Goal: Information Seeking & Learning: Learn about a topic

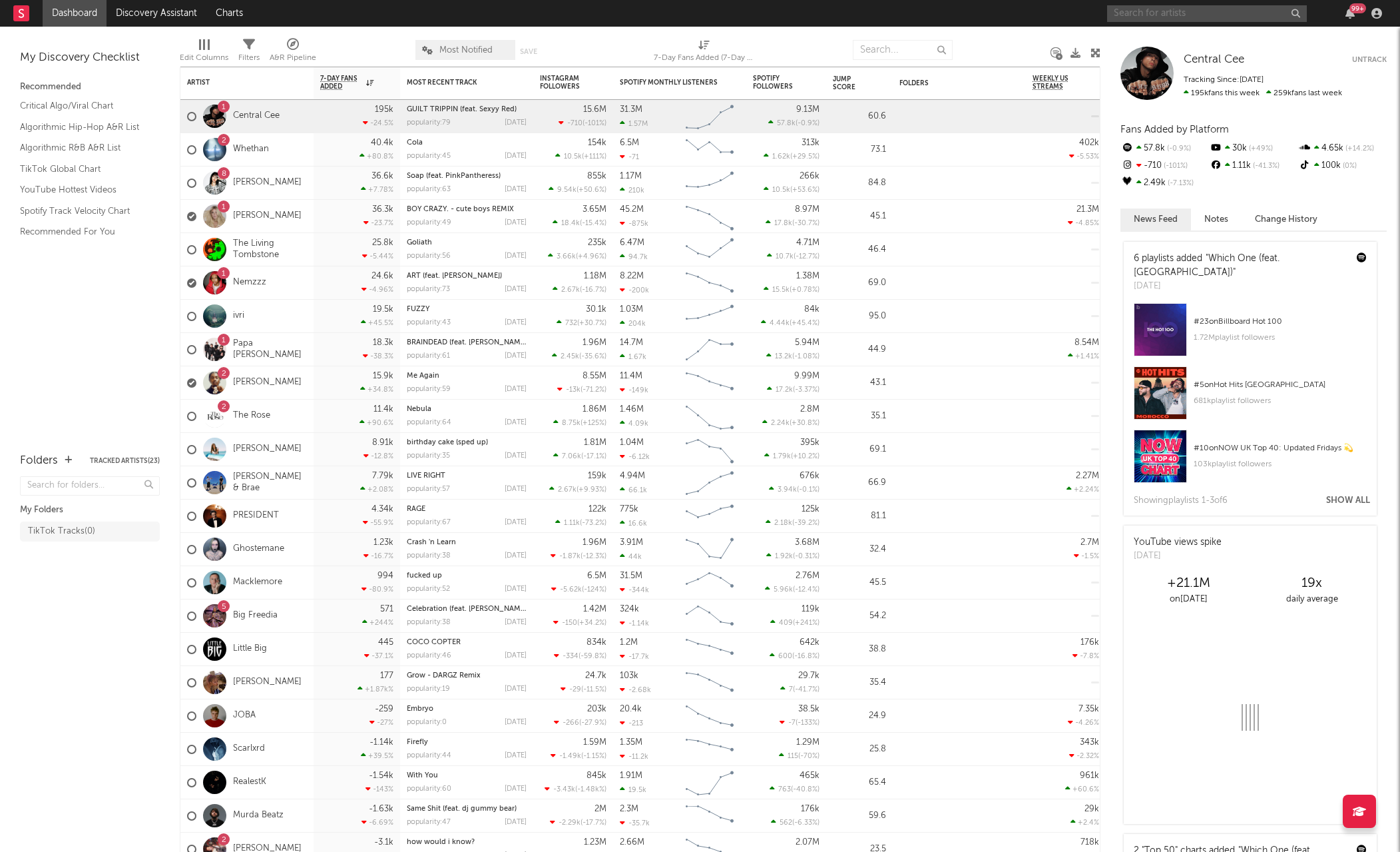
click at [1244, 6] on input "text" at bounding box center [1207, 13] width 199 height 16
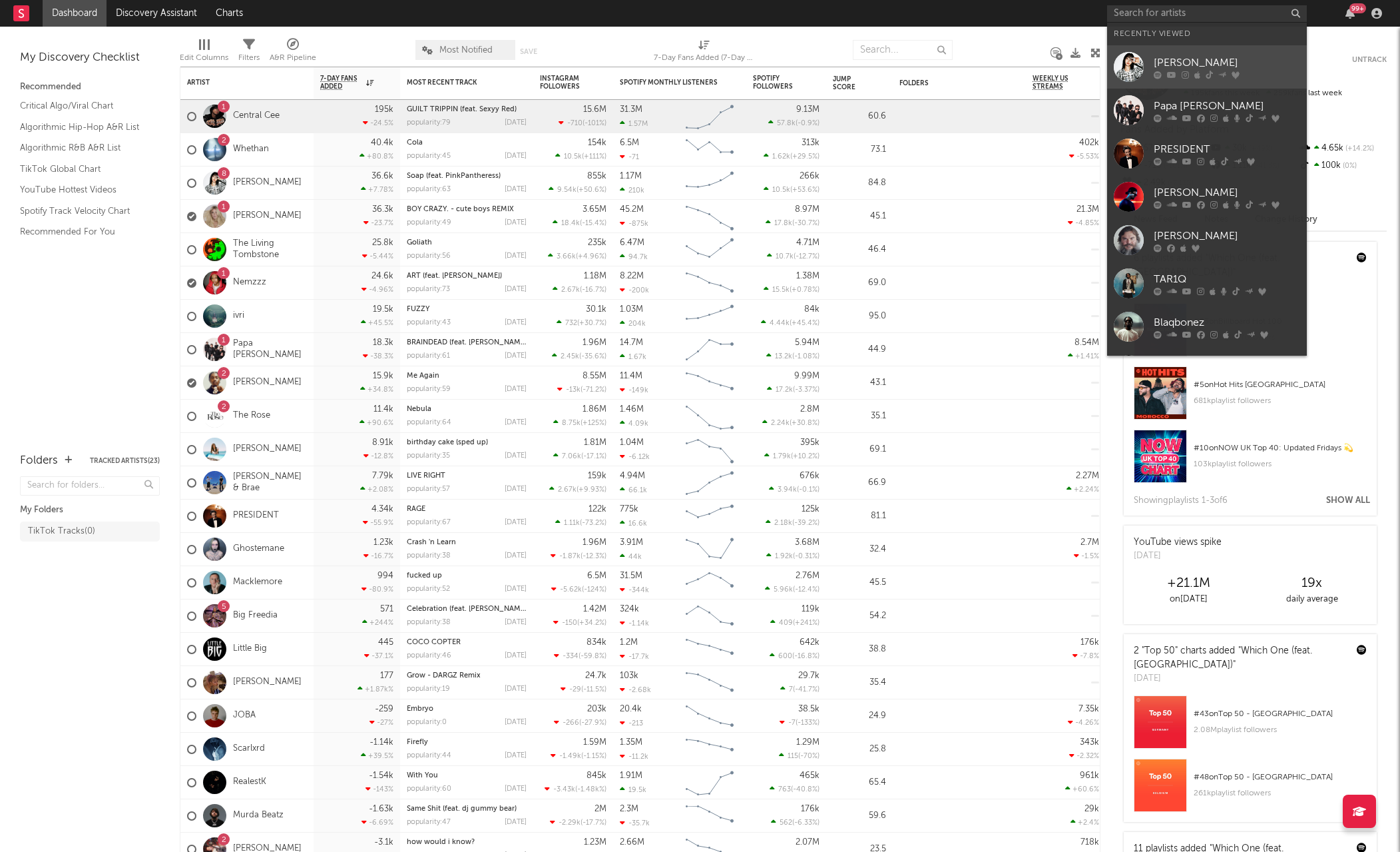
click at [1201, 63] on div "[PERSON_NAME]" at bounding box center [1226, 63] width 146 height 16
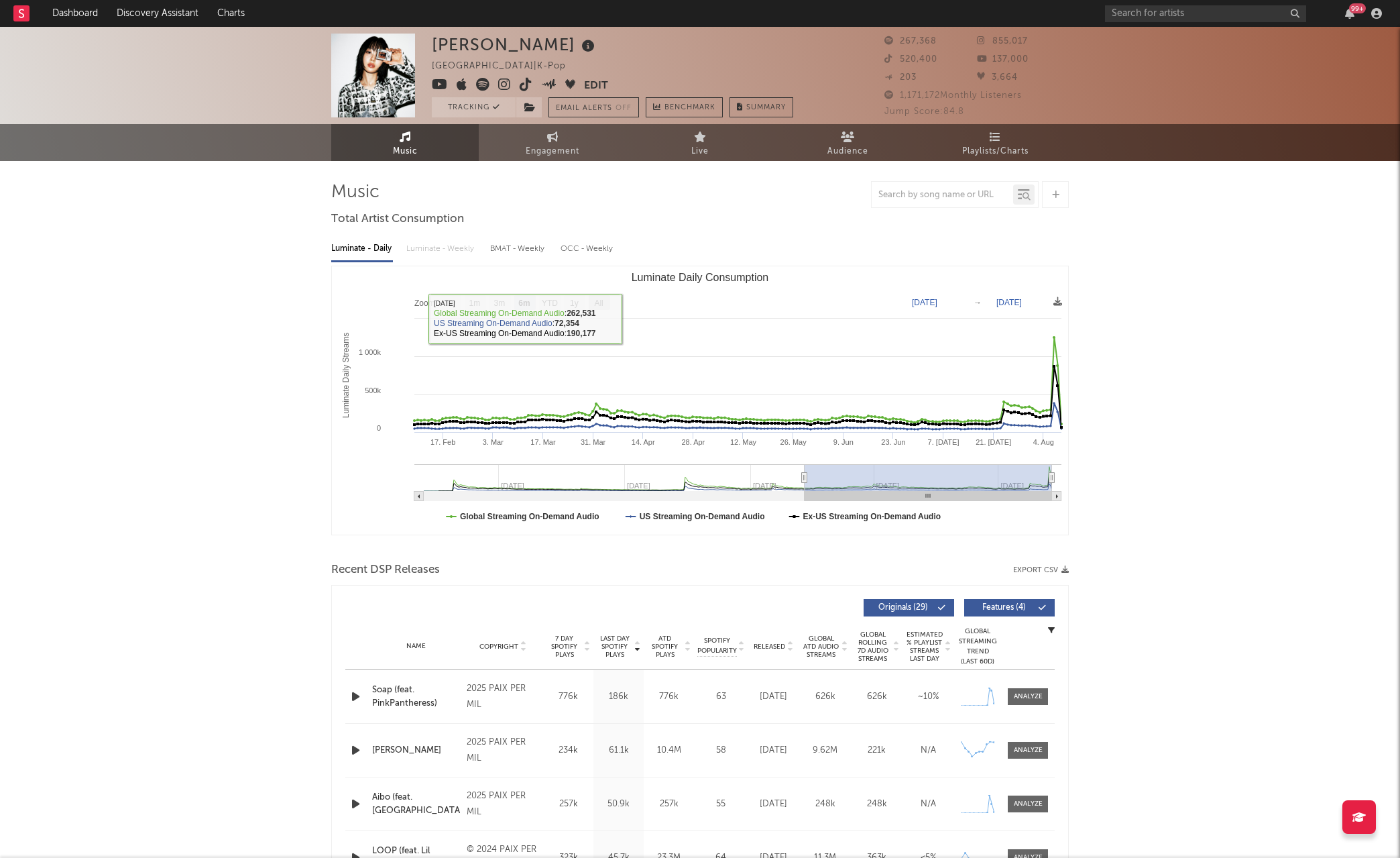
click at [603, 305] on text "All" at bounding box center [598, 303] width 9 height 10
select select "All"
type input "[DATE]"
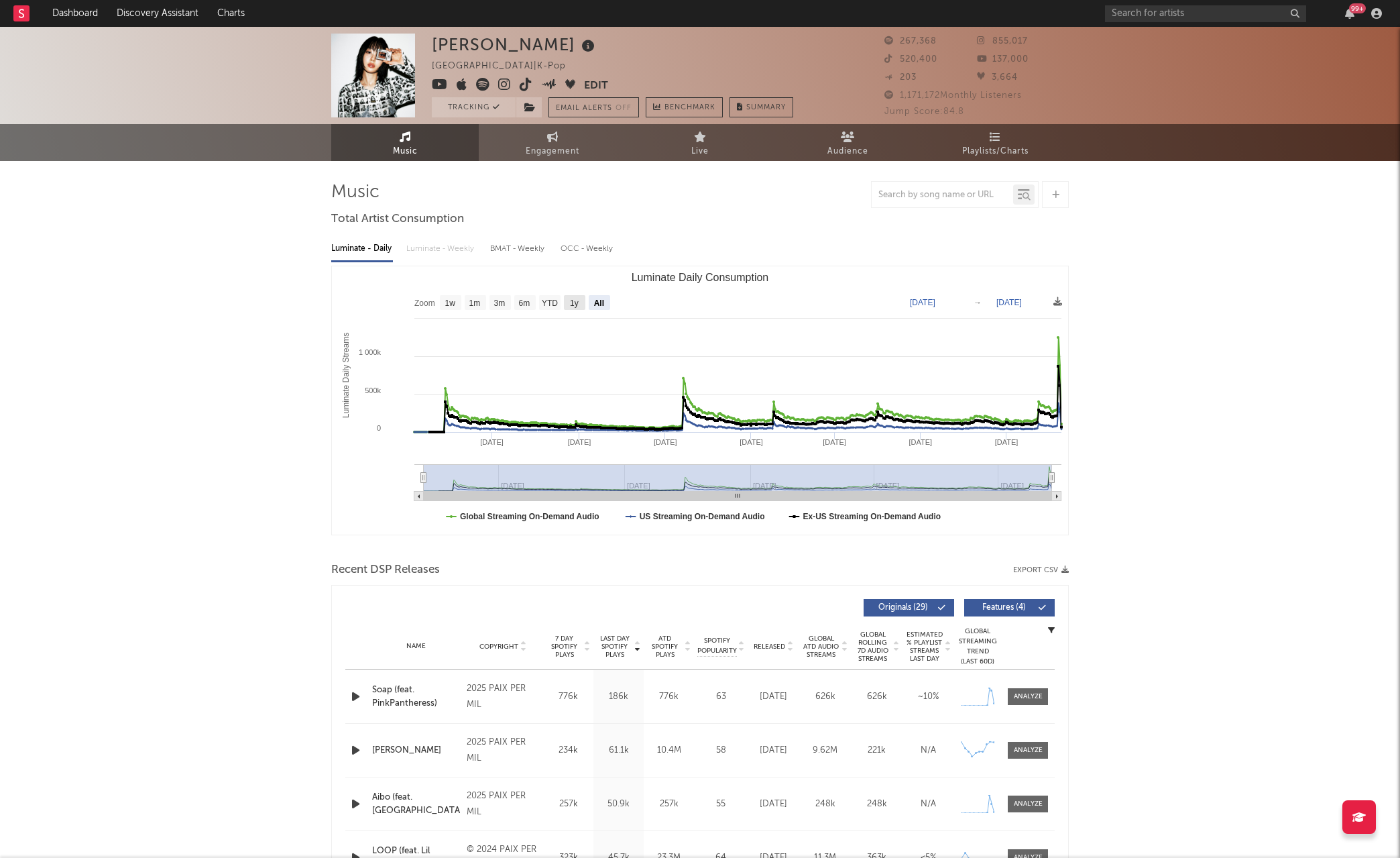
click at [564, 308] on rect "Luminate Daily Consumption" at bounding box center [574, 302] width 22 height 15
select select "1y"
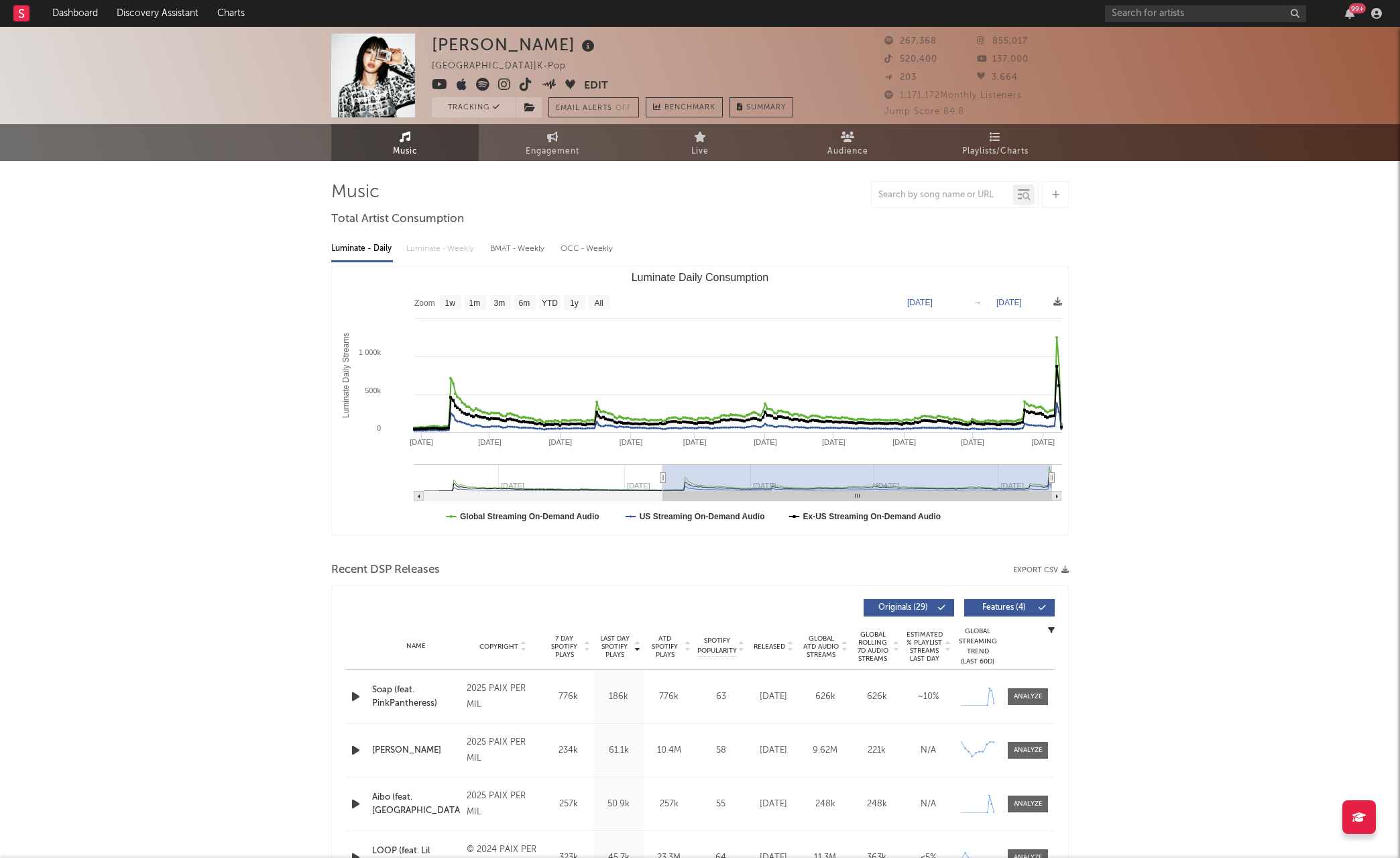
type input "[DATE]"
drag, startPoint x: 552, startPoint y: 475, endPoint x: 664, endPoint y: 483, distance: 112.3
click at [664, 483] on g "Luminate Daily Consumption" at bounding box center [738, 482] width 647 height 37
click at [1006, 130] on link "Playlists/Charts" at bounding box center [995, 142] width 147 height 37
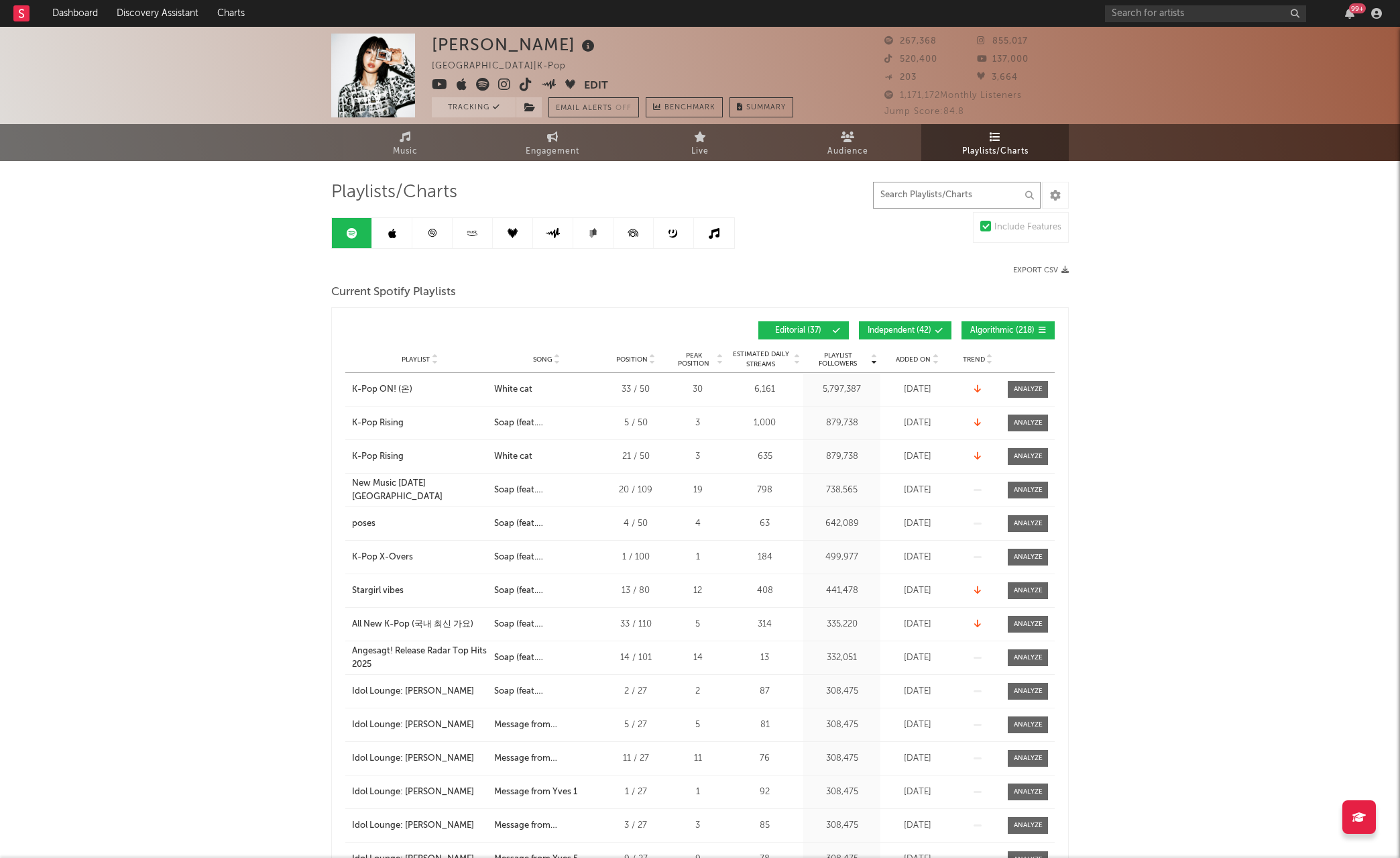
click at [990, 189] on input "text" at bounding box center [958, 195] width 168 height 27
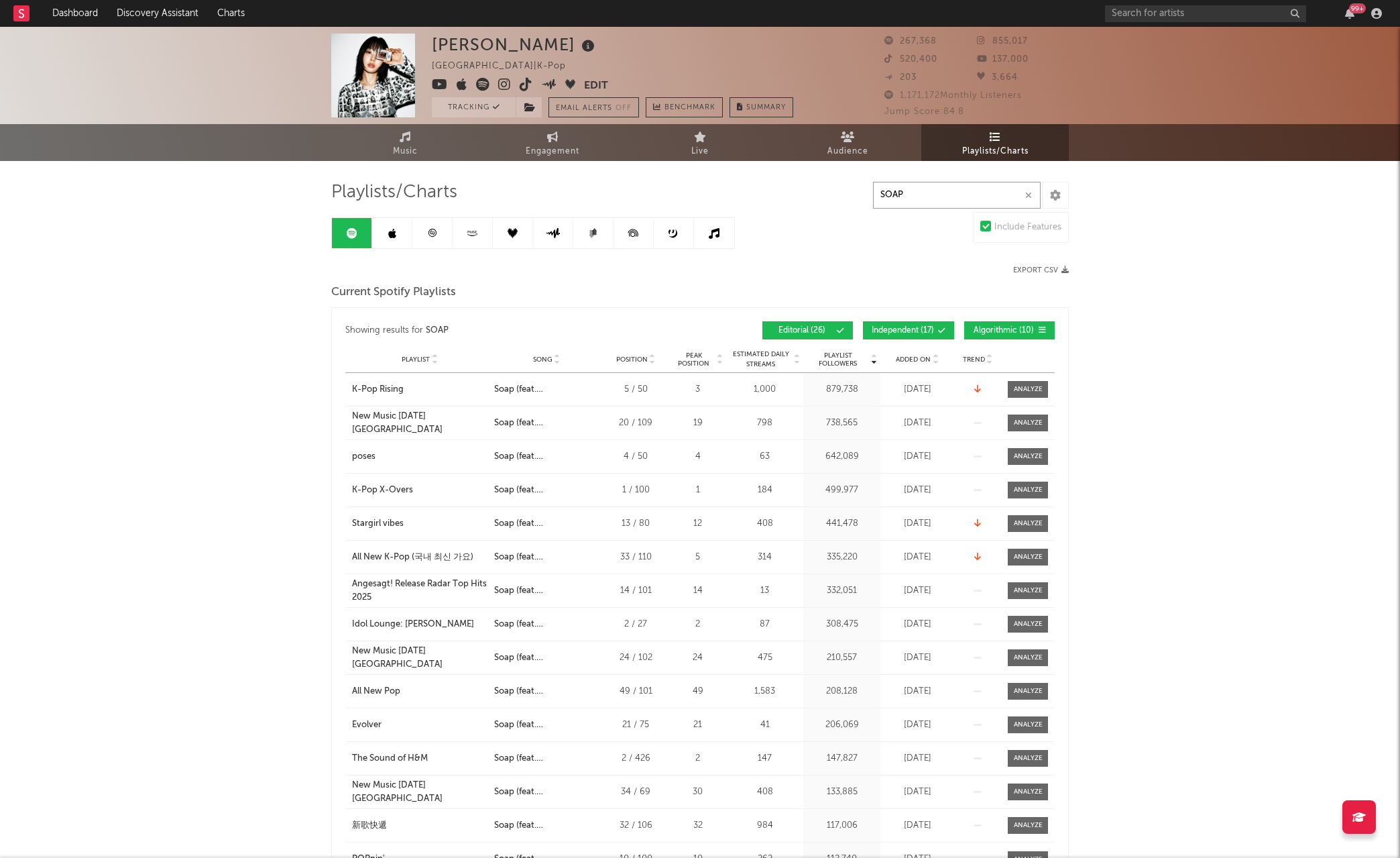
type input "SOAP"
click at [1252, 342] on div "Yves [GEOGRAPHIC_DATA] | K-Pop Edit Tracking Email Alerts Off Benchmark Summary…" at bounding box center [700, 709] width 1400 height 1364
click at [394, 248] on div "Playlists/Charts SOAP Include Features Export CSV Current Spotify Playlists Sho…" at bounding box center [700, 745] width 738 height 1129
click at [394, 242] on link at bounding box center [392, 233] width 40 height 30
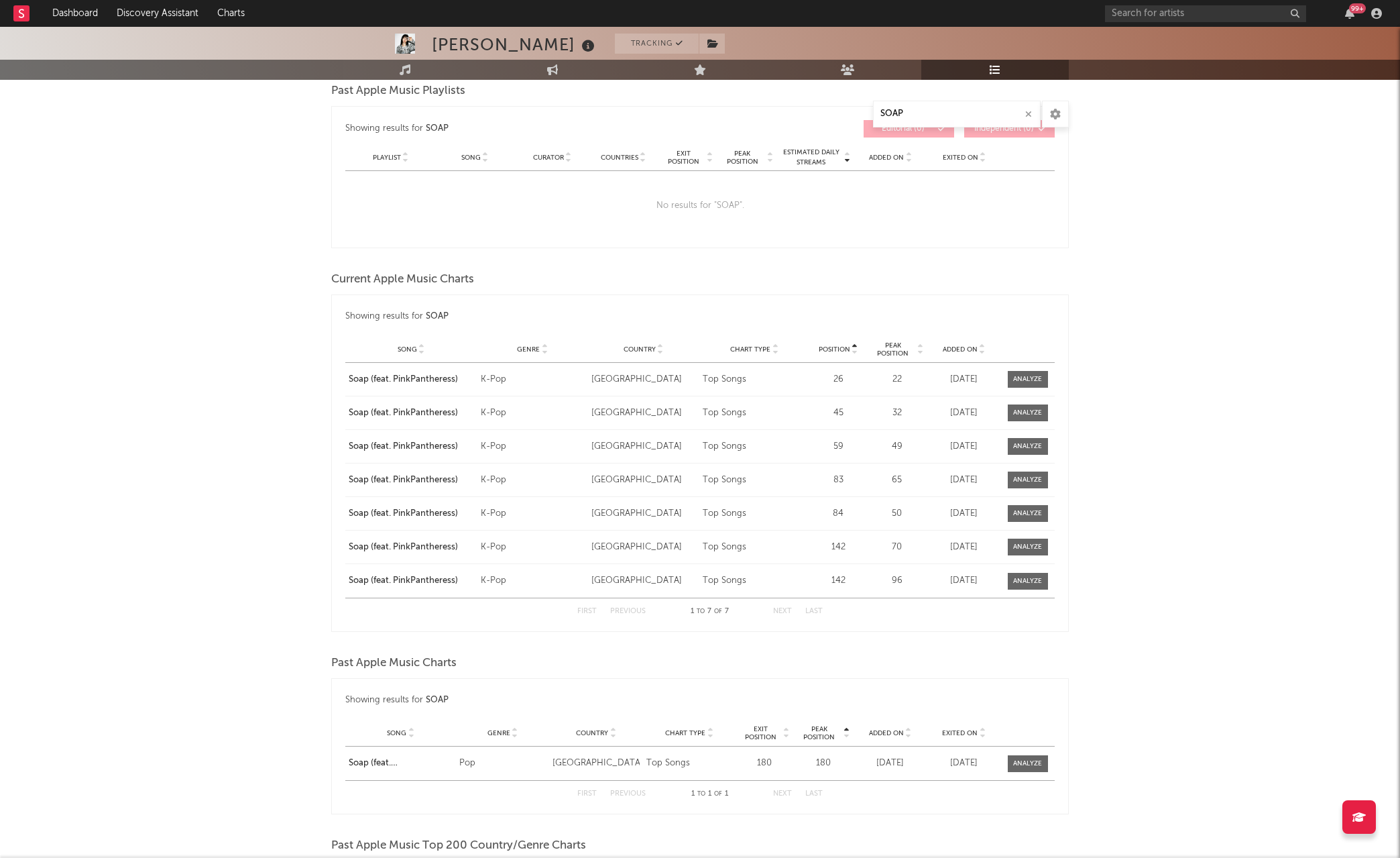
scroll to position [5, 0]
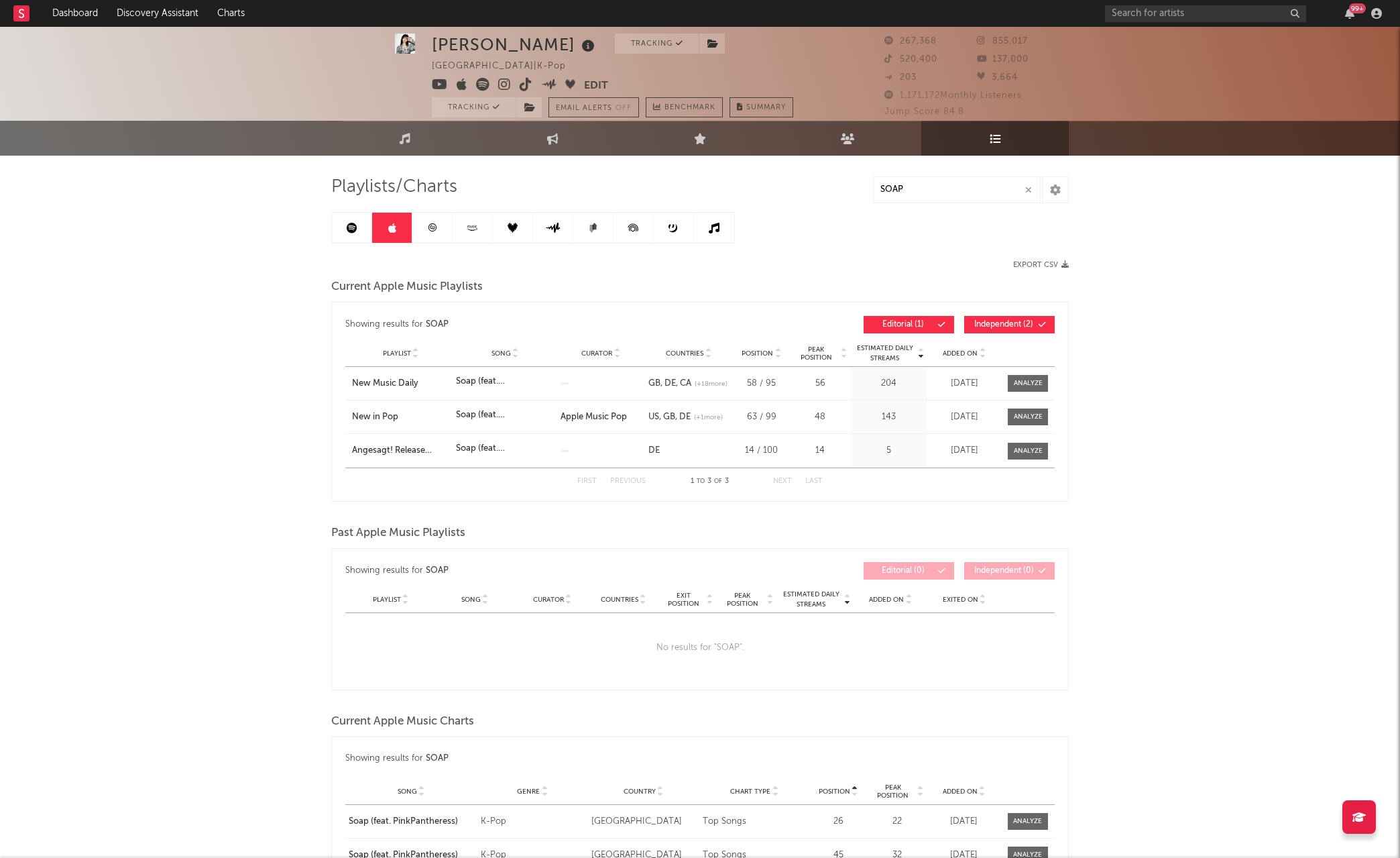
click at [346, 237] on link at bounding box center [352, 228] width 40 height 30
